Goal: Transaction & Acquisition: Purchase product/service

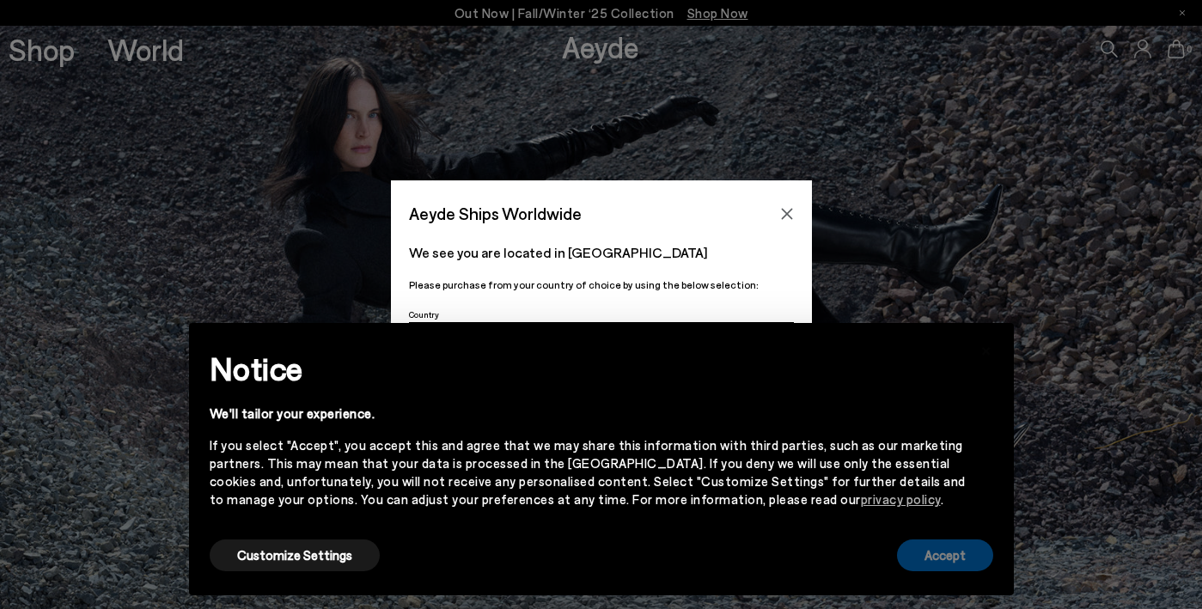
click at [959, 547] on button "Accept" at bounding box center [945, 556] width 96 height 32
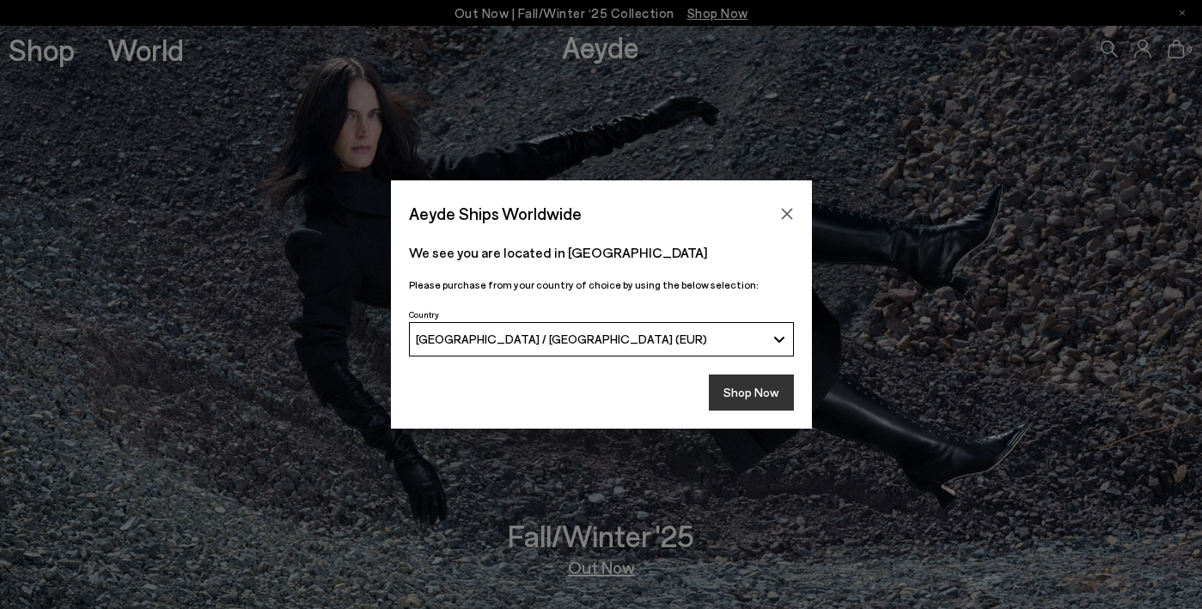
click at [745, 382] on button "Shop Now" at bounding box center [751, 393] width 85 height 36
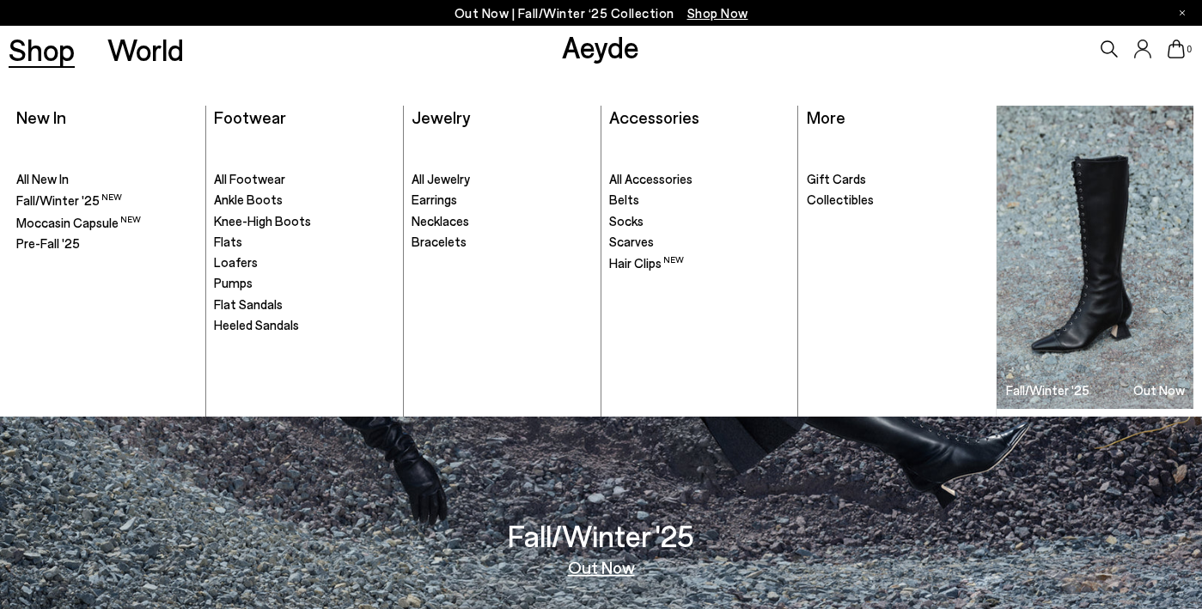
click at [56, 48] on link "Shop" at bounding box center [42, 49] width 66 height 30
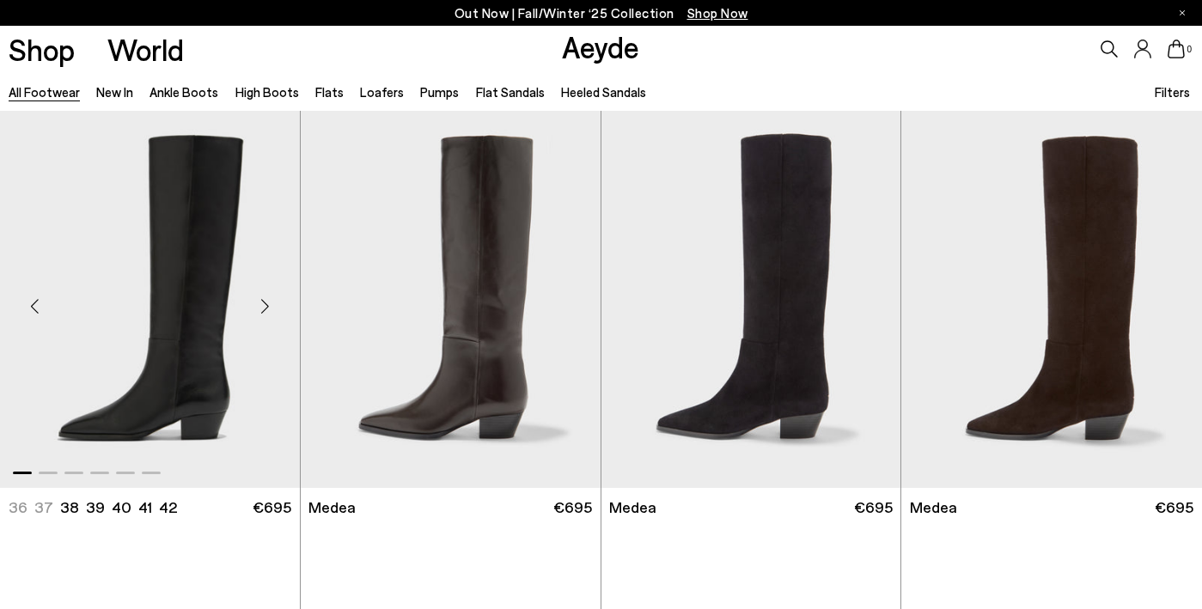
scroll to position [25, 0]
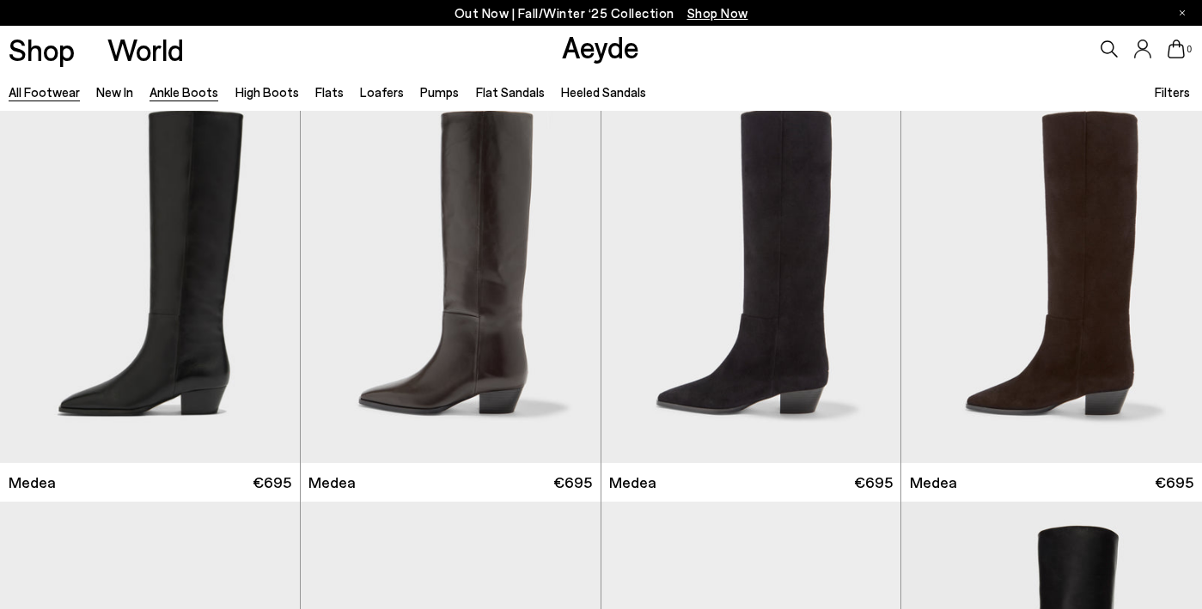
click at [175, 86] on link "Ankle Boots" at bounding box center [183, 91] width 69 height 15
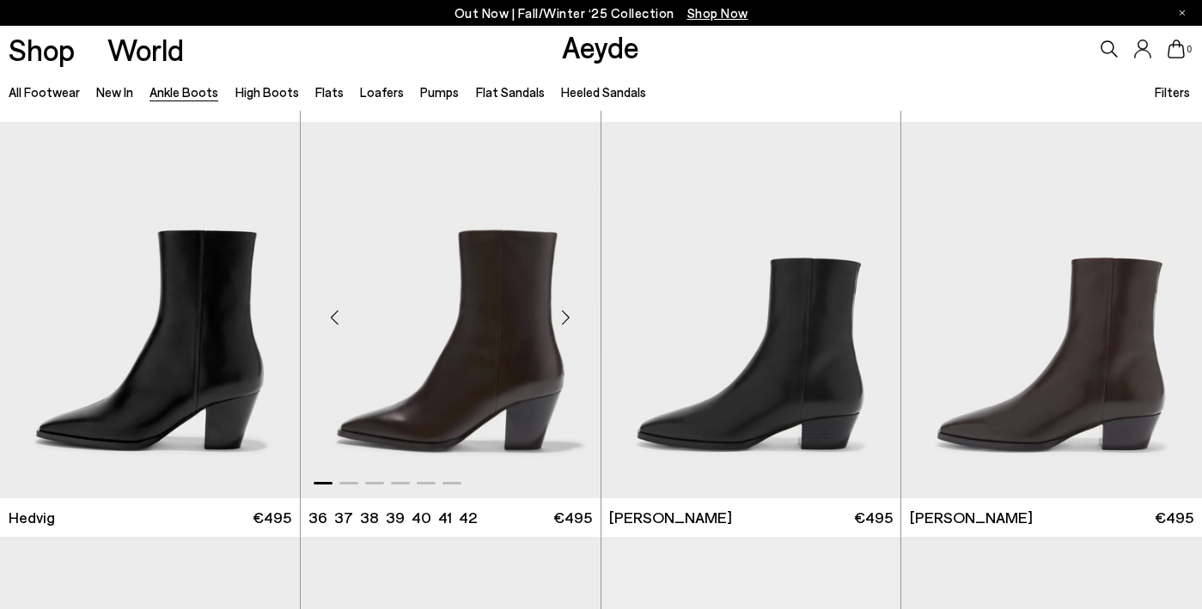
scroll to position [430, 1]
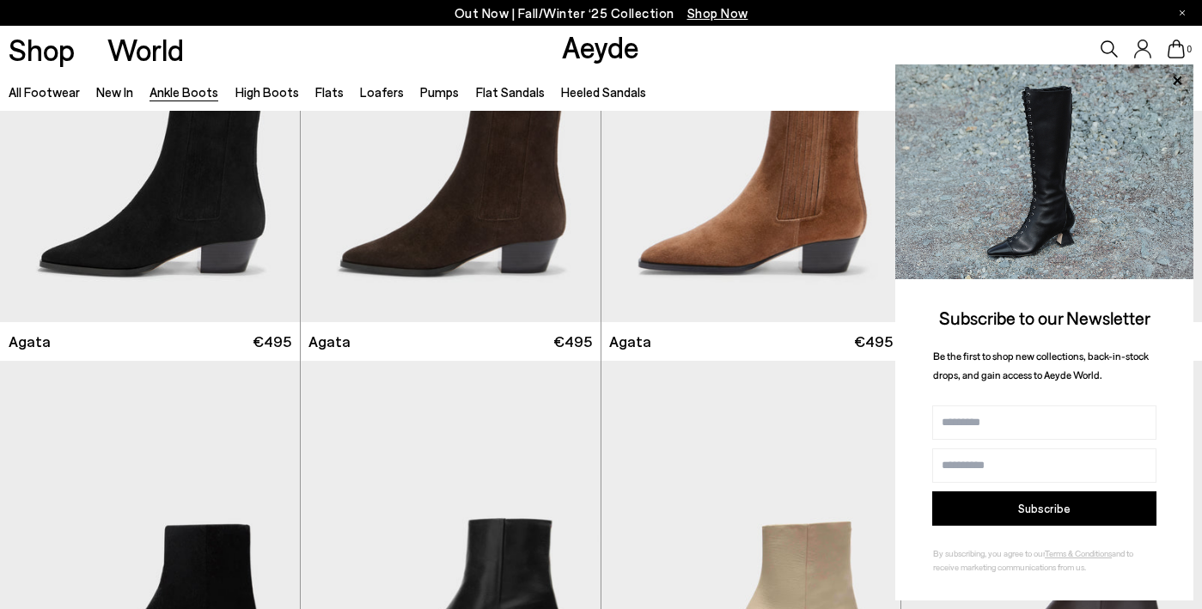
scroll to position [869, 0]
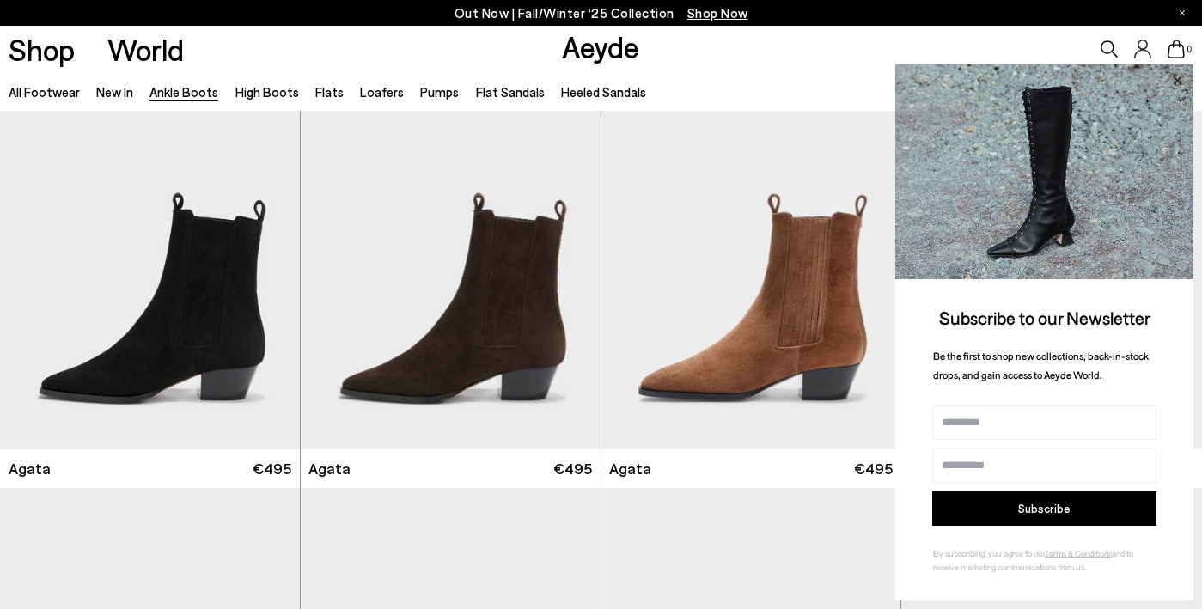
click at [1179, 80] on icon at bounding box center [1177, 80] width 9 height 9
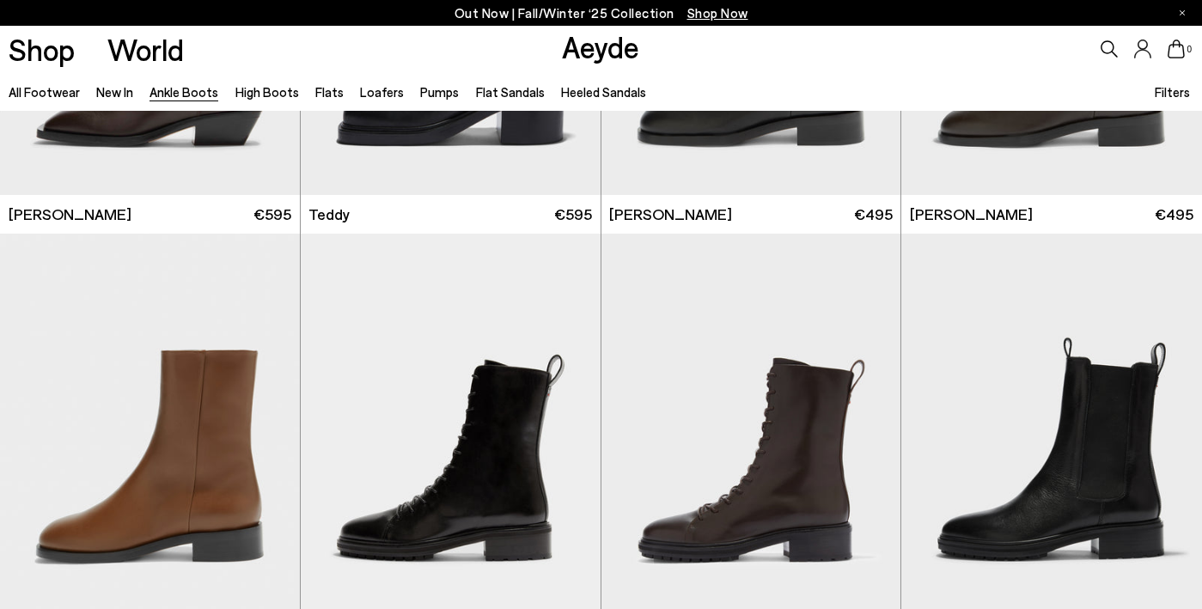
scroll to position [5084, 0]
